Goal: Book appointment/travel/reservation

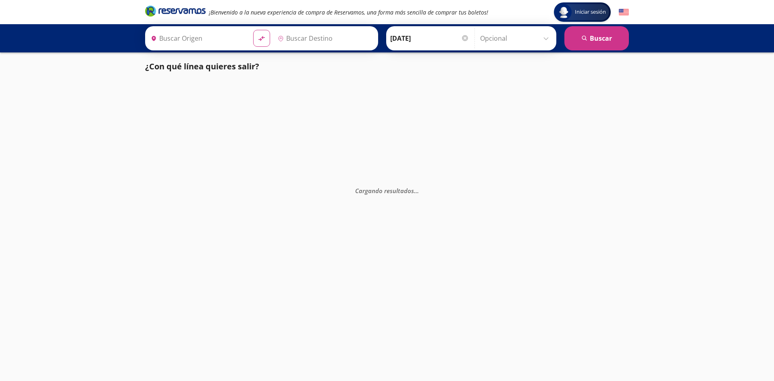
type input "[GEOGRAPHIC_DATA], [GEOGRAPHIC_DATA][PERSON_NAME]"
type input "Tuxpan, [GEOGRAPHIC_DATA]"
type input "[GEOGRAPHIC_DATA], [GEOGRAPHIC_DATA][PERSON_NAME]"
type input "Tuxpan, [GEOGRAPHIC_DATA]"
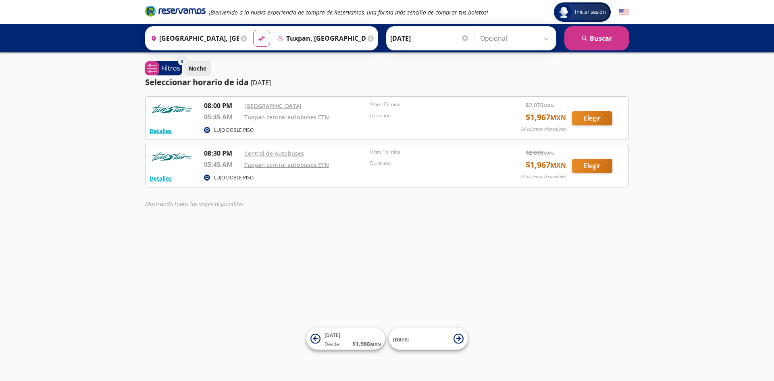
click at [195, 71] on p "Noche" at bounding box center [198, 68] width 18 height 8
